Goal: Communication & Community: Ask a question

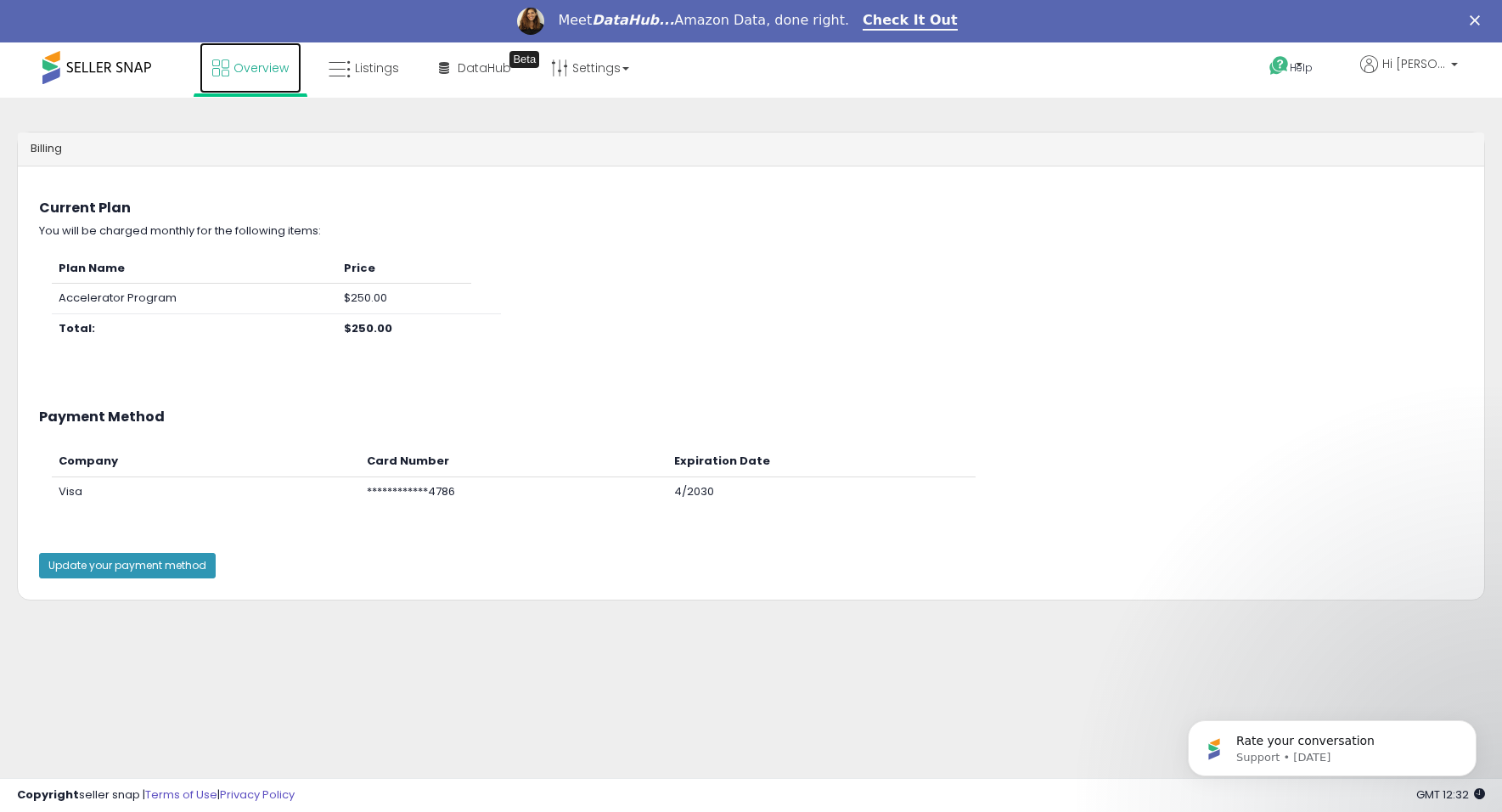
click at [252, 70] on span "Overview" at bounding box center [261, 68] width 55 height 17
click at [236, 76] on link "Overview" at bounding box center [250, 68] width 101 height 51
click at [1445, 74] on p "Hi [PERSON_NAME]" at bounding box center [1409, 65] width 98 height 21
click at [1195, 285] on div "Plan Name Price Accelerator Program $250.00 Total: $250.00" at bounding box center [751, 307] width 1449 height 107
click at [1305, 735] on span "Rate your conversation" at bounding box center [1306, 740] width 139 height 14
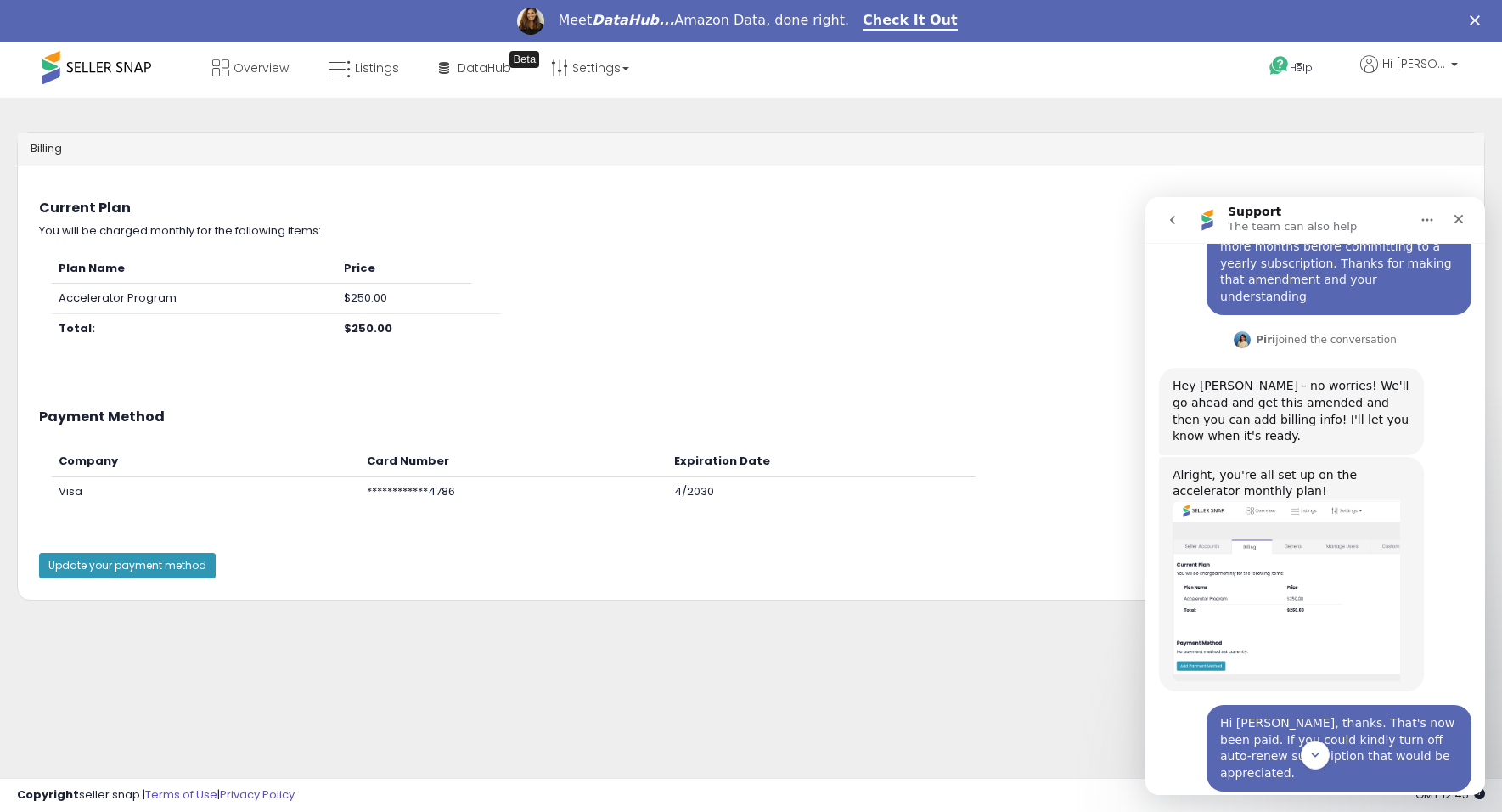
scroll to position [5508, 0]
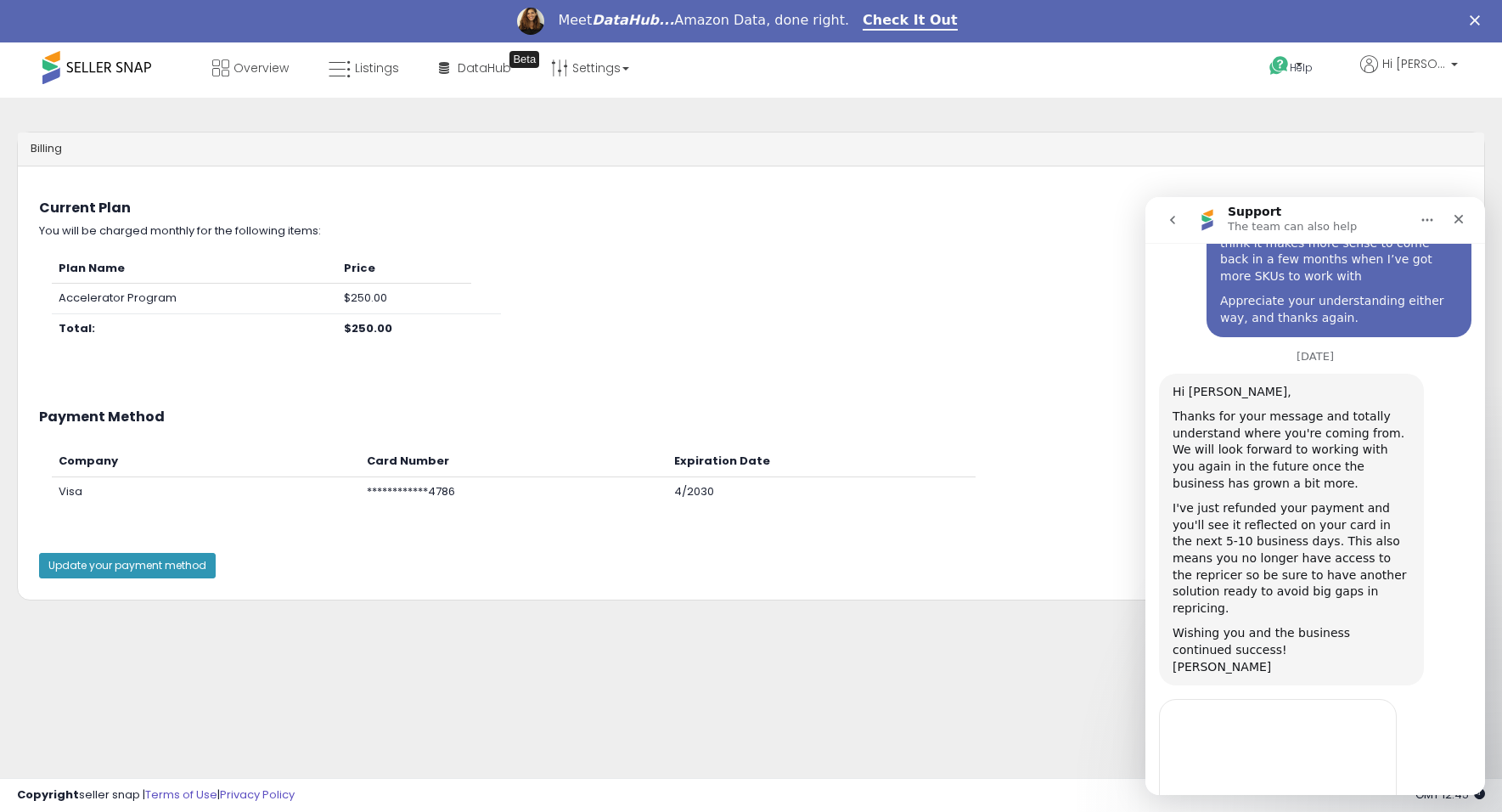
scroll to position [5244, 0]
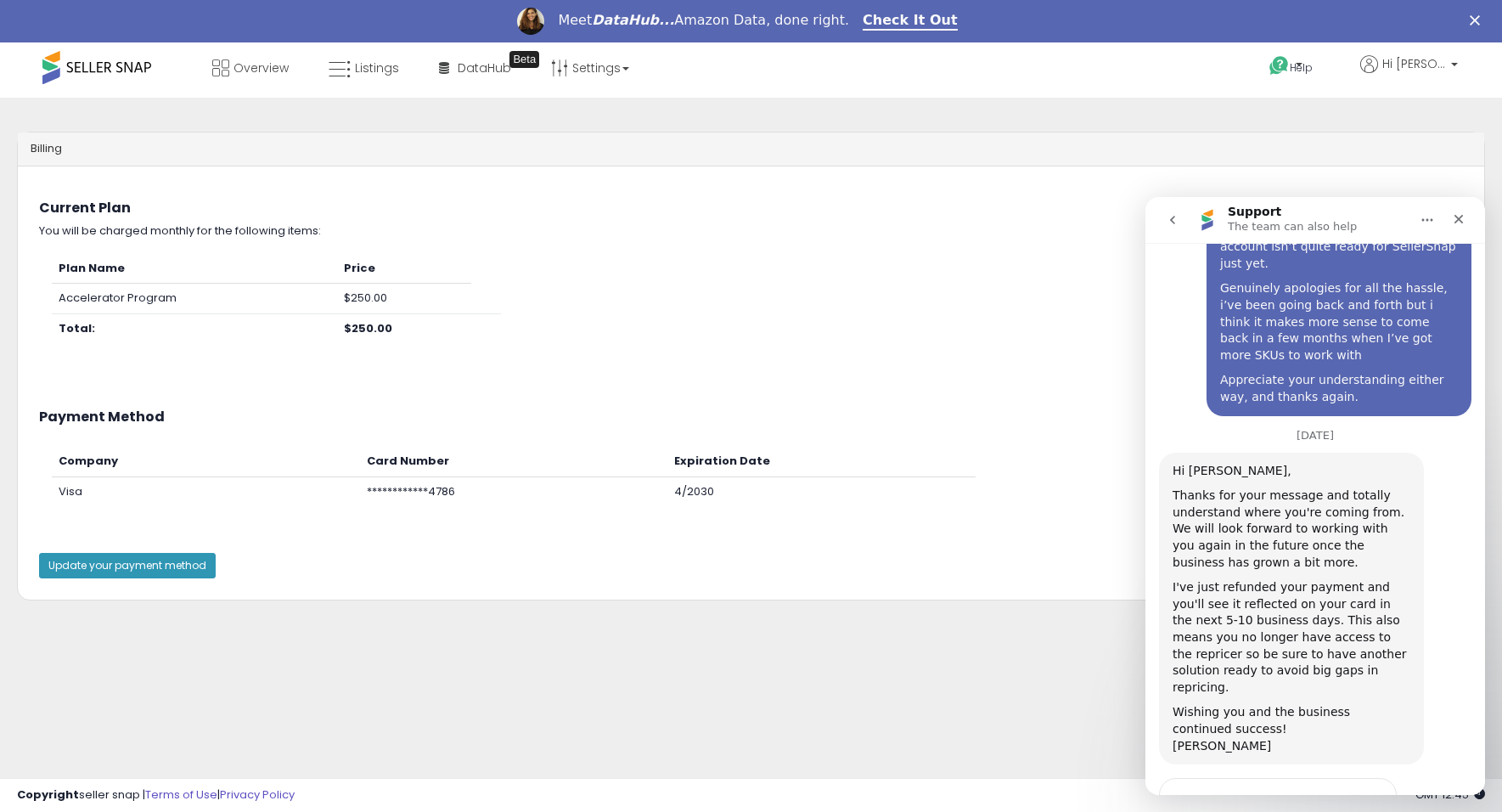
click at [1160, 215] on button "go back" at bounding box center [1172, 220] width 33 height 33
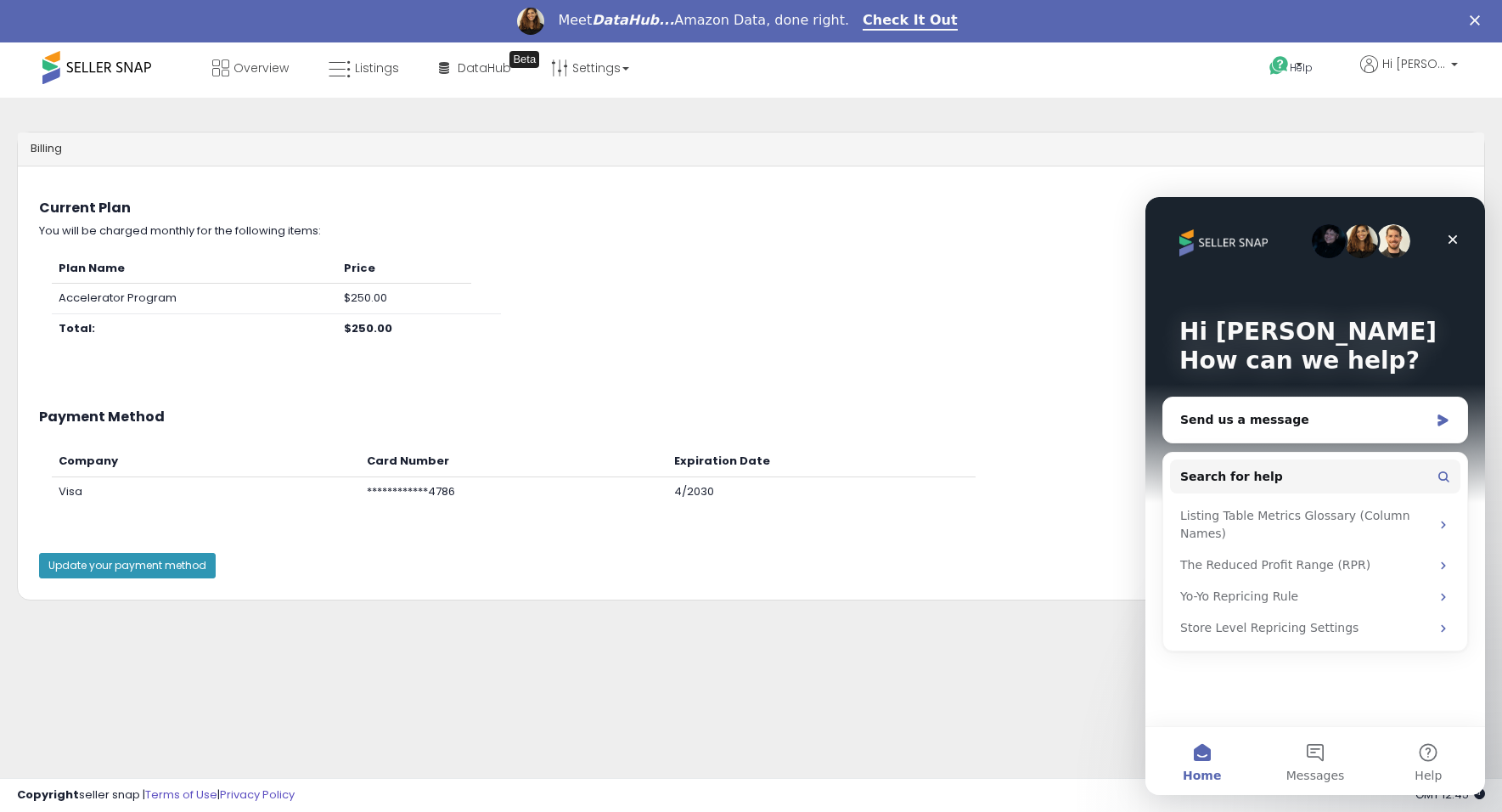
scroll to position [0, 0]
click at [1338, 777] on span "Messages" at bounding box center [1315, 775] width 59 height 12
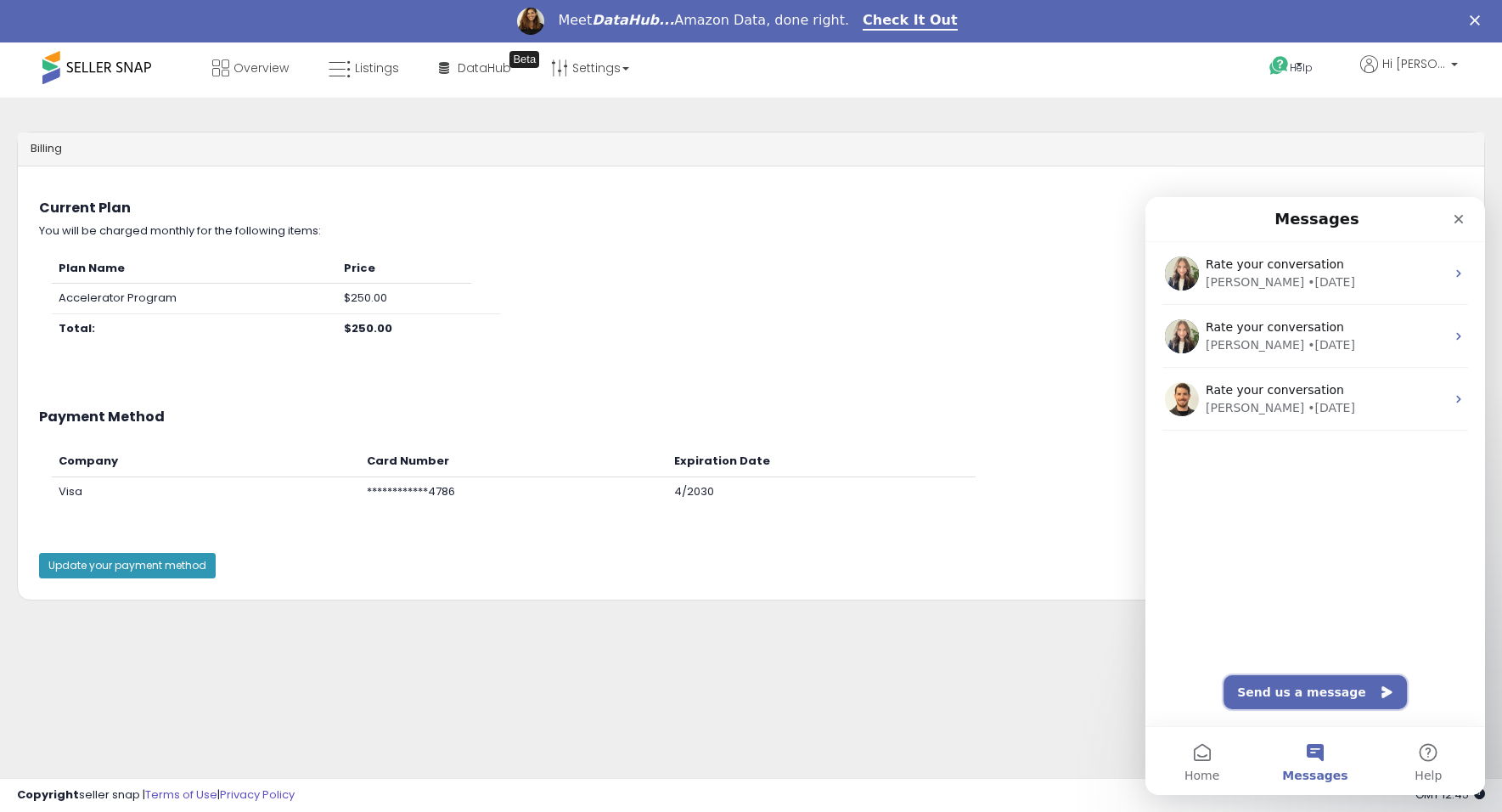
click at [1351, 686] on button "Send us a message" at bounding box center [1315, 692] width 183 height 34
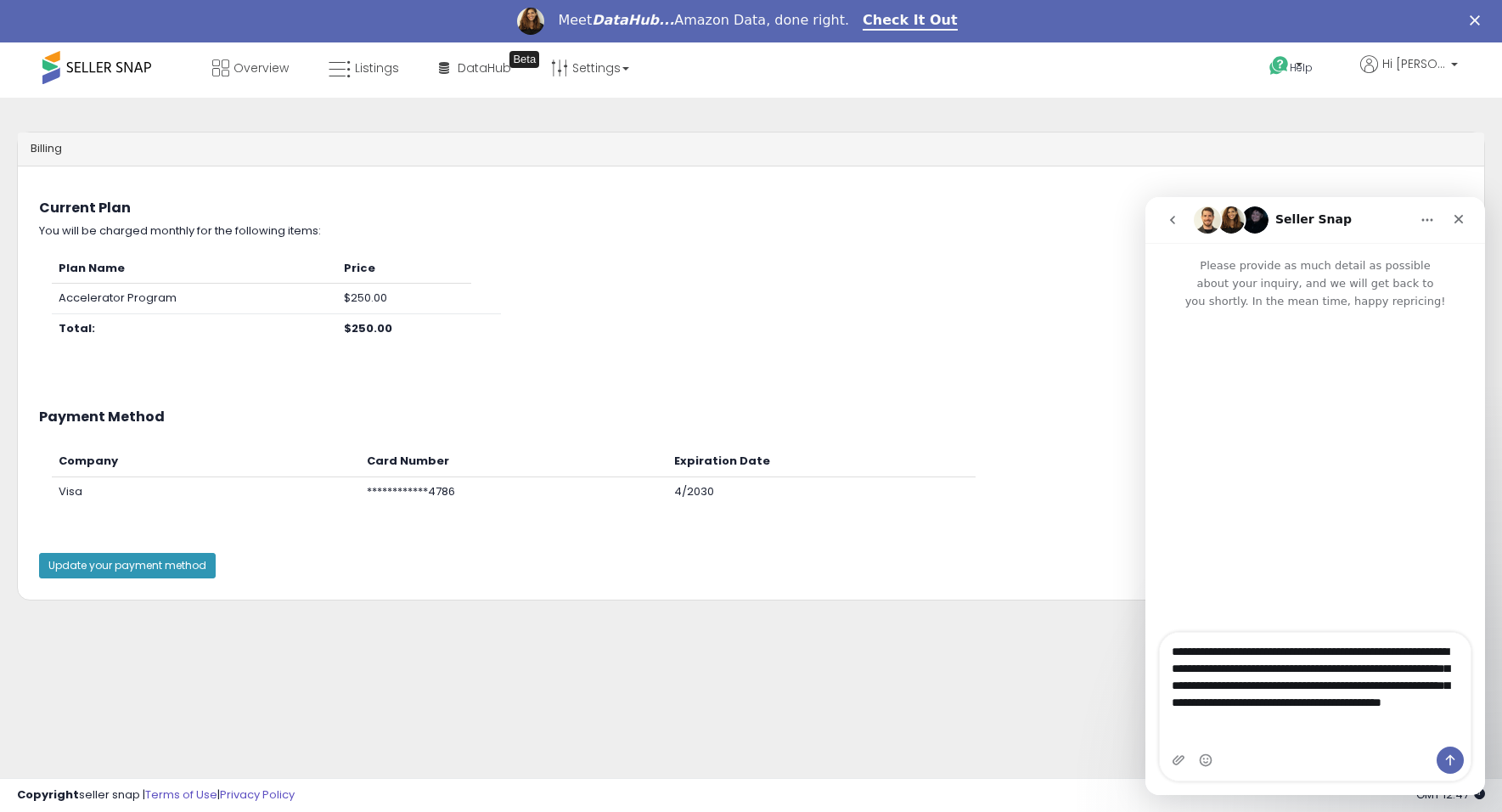
type textarea "**********"
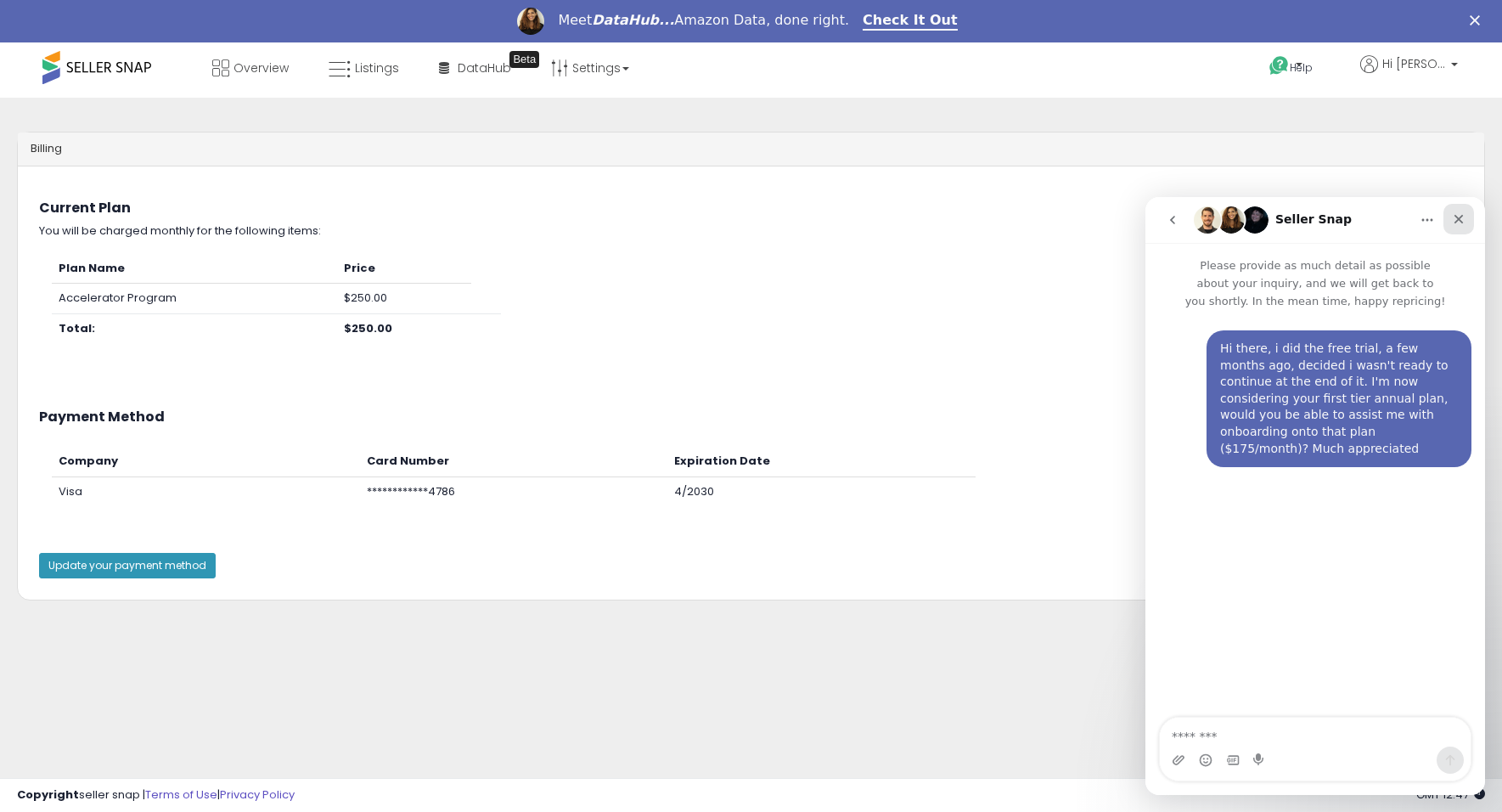
click at [1467, 220] on div "Close" at bounding box center [1458, 219] width 31 height 31
